Goal: Check status: Check status

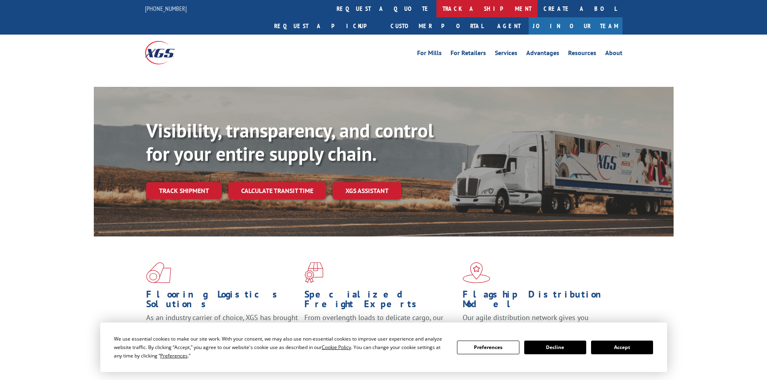
click at [436, 2] on link "track a shipment" at bounding box center [486, 8] width 101 height 17
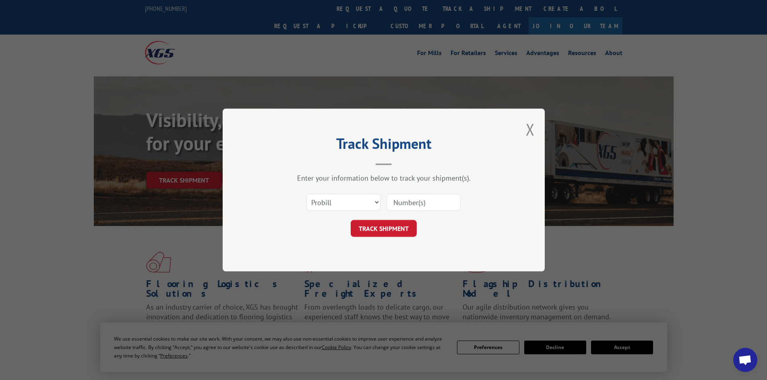
click at [369, 200] on select "Select category... Probill BOL PO" at bounding box center [343, 202] width 74 height 17
select select "bol"
click at [306, 194] on select "Select category... Probill BOL PO" at bounding box center [343, 202] width 74 height 17
drag, startPoint x: 412, startPoint y: 202, endPoint x: 582, endPoint y: 193, distance: 169.7
click at [415, 202] on input at bounding box center [423, 202] width 74 height 17
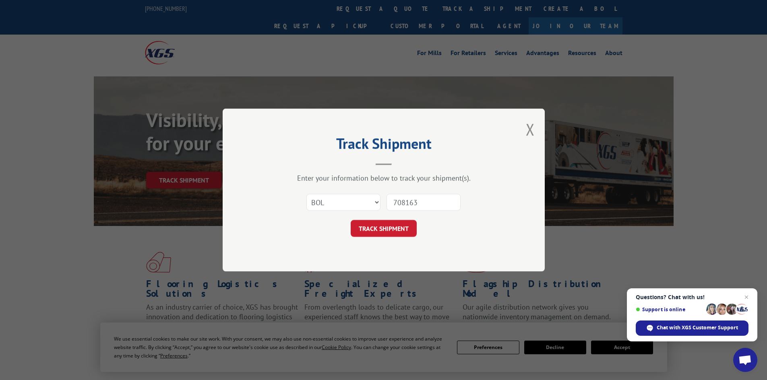
type input "7081639"
click button "TRACK SHIPMENT" at bounding box center [384, 228] width 66 height 17
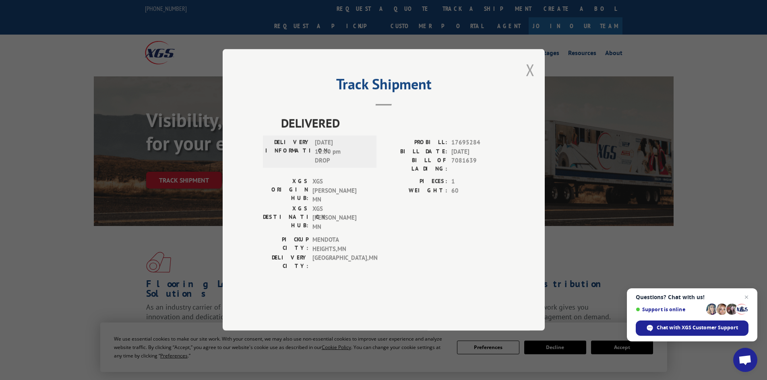
drag, startPoint x: 533, startPoint y: 91, endPoint x: 491, endPoint y: 72, distance: 45.9
click at [532, 81] on button "Close modal" at bounding box center [530, 69] width 9 height 21
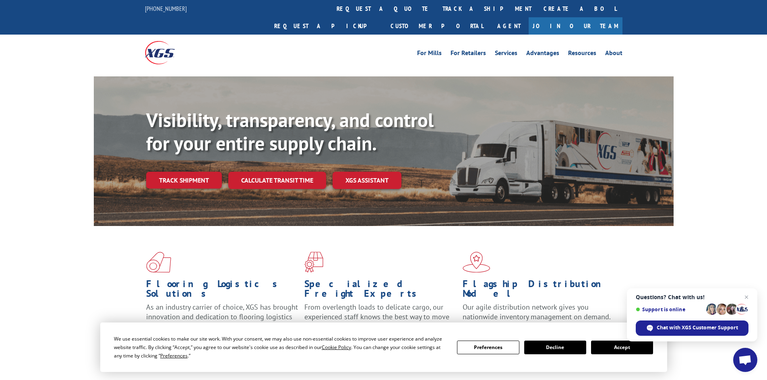
click at [436, 7] on link "track a shipment" at bounding box center [486, 8] width 101 height 17
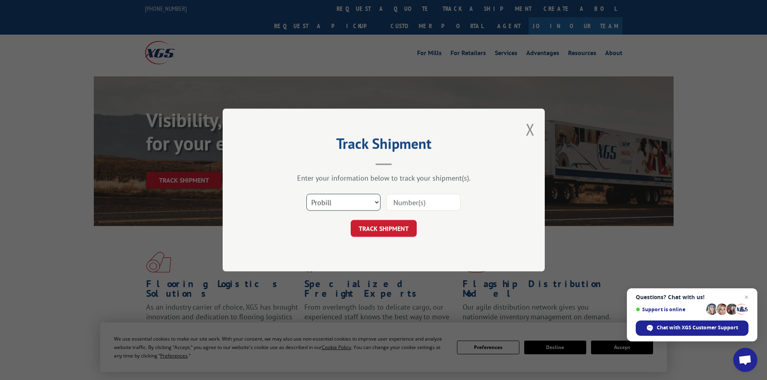
click at [345, 202] on select "Select category... Probill BOL PO" at bounding box center [343, 202] width 74 height 17
select select "bol"
click at [306, 194] on select "Select category... Probill BOL PO" at bounding box center [343, 202] width 74 height 17
click at [431, 200] on input at bounding box center [423, 202] width 74 height 17
type input "7078395"
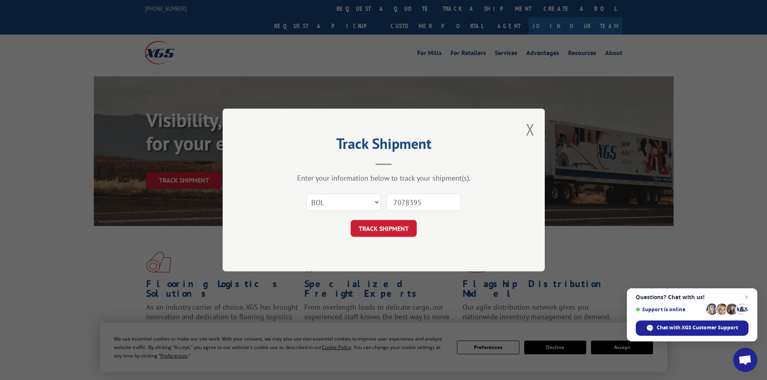
click button "TRACK SHIPMENT" at bounding box center [384, 228] width 66 height 17
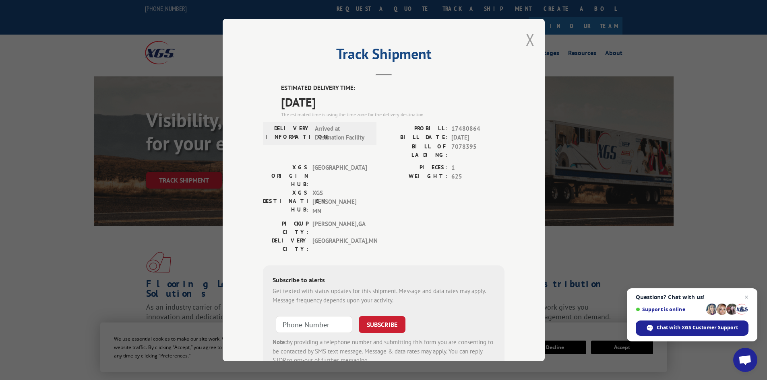
click at [526, 39] on button "Close modal" at bounding box center [530, 39] width 9 height 21
